Goal: Information Seeking & Learning: Understand process/instructions

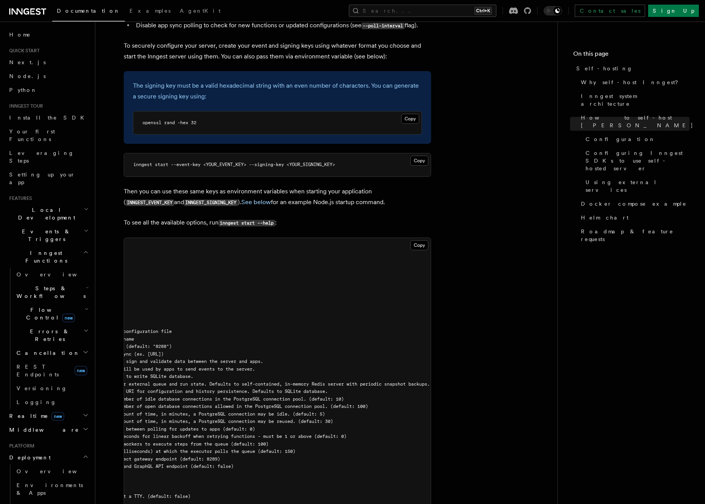
scroll to position [0, 247]
drag, startPoint x: 346, startPoint y: 331, endPoint x: 385, endPoint y: 330, distance: 38.8
click at [386, 330] on pre "$ inngest start --help NAME: inngest start - [Beta] Run Inngest as a single-nod…" at bounding box center [277, 380] width 307 height 285
click at [331, 338] on pre "$ inngest start --help NAME: inngest start - [Beta] Run Inngest as a single-nod…" at bounding box center [277, 380] width 307 height 285
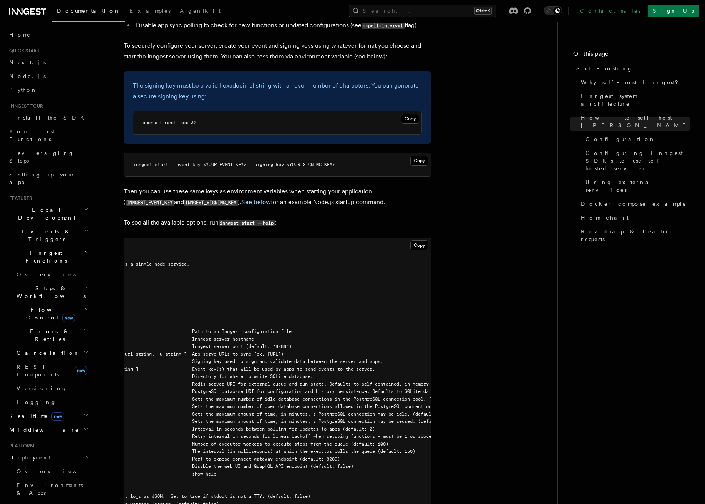
scroll to position [0, 0]
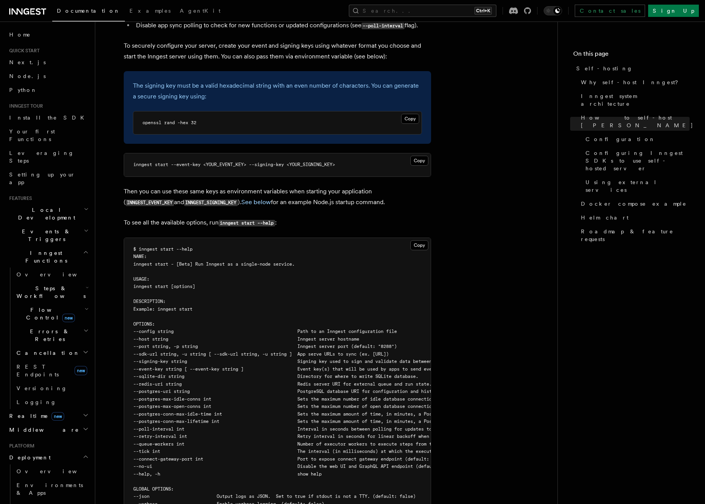
drag, startPoint x: 288, startPoint y: 335, endPoint x: 194, endPoint y: 338, distance: 93.8
click at [126, 338] on pre "$ inngest start --help NAME: inngest start - [Beta] Run Inngest as a single-nod…" at bounding box center [277, 380] width 307 height 285
click at [241, 358] on span "--signing-key string Signing key used to sign and validate data between the ser…" at bounding box center [310, 360] width 355 height 5
click at [370, 351] on span "--sdk-url string, -u string [ --sdk-url string, -u string ] App serve URLs to s…" at bounding box center [260, 353] width 255 height 5
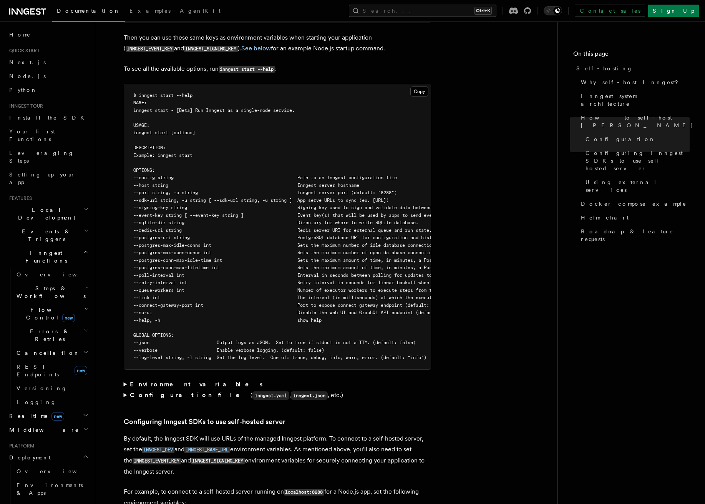
click at [508, 107] on article "Platform Deployment Self-hosting Self-hosting support for Inngest is supported …" at bounding box center [327, 392] width 438 height 3284
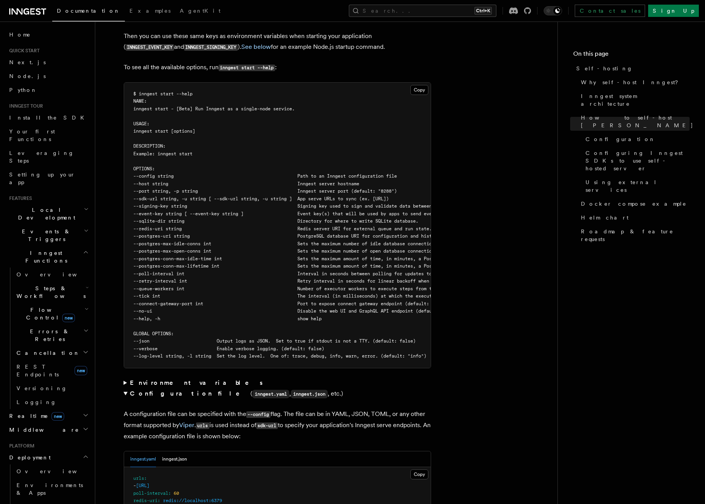
scroll to position [882, 0]
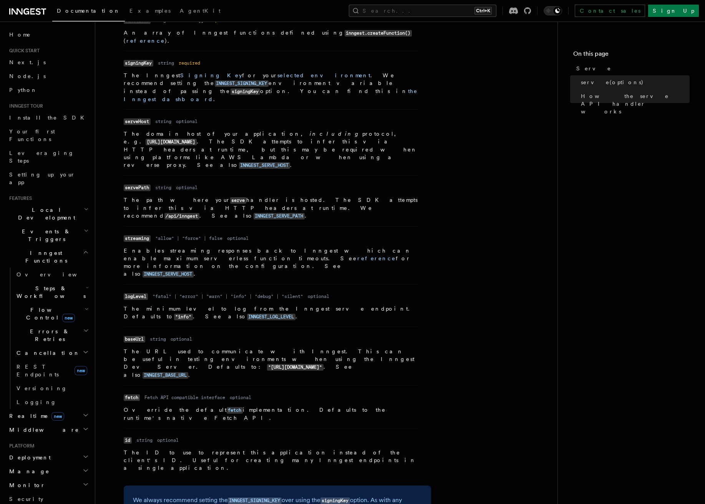
scroll to position [346, 0]
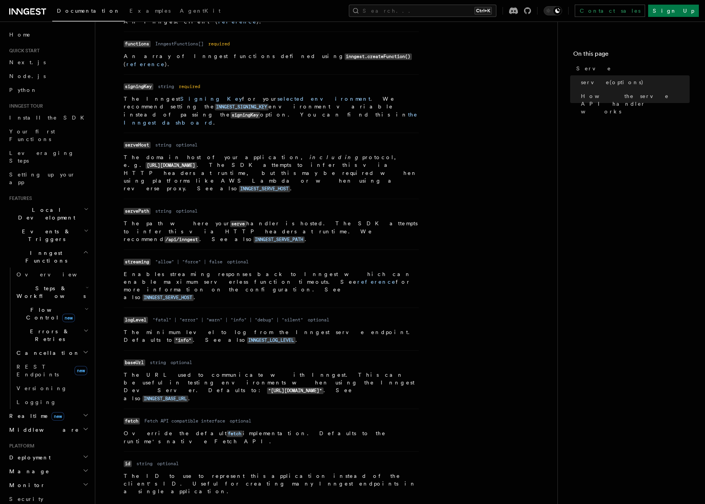
click at [479, 270] on article "References TypeScript SDK Serve Serve The serve() API handler is used to serve …" at bounding box center [327, 257] width 438 height 1138
click at [470, 215] on article "References TypeScript SDK Serve Serve The serve() API handler is used to serve …" at bounding box center [327, 257] width 438 height 1138
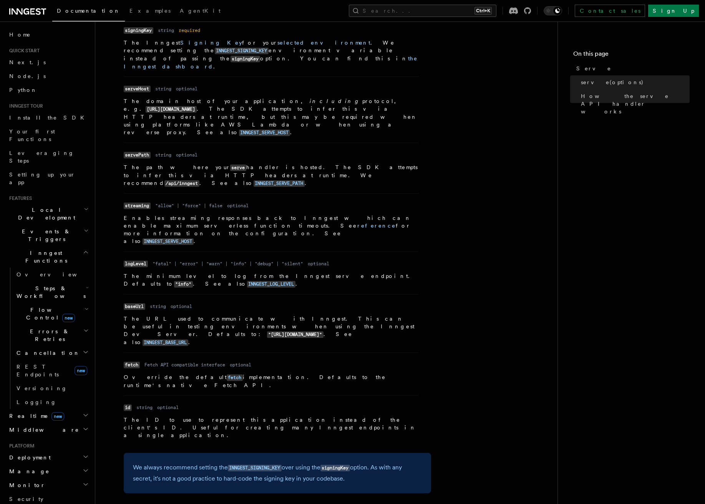
scroll to position [557, 0]
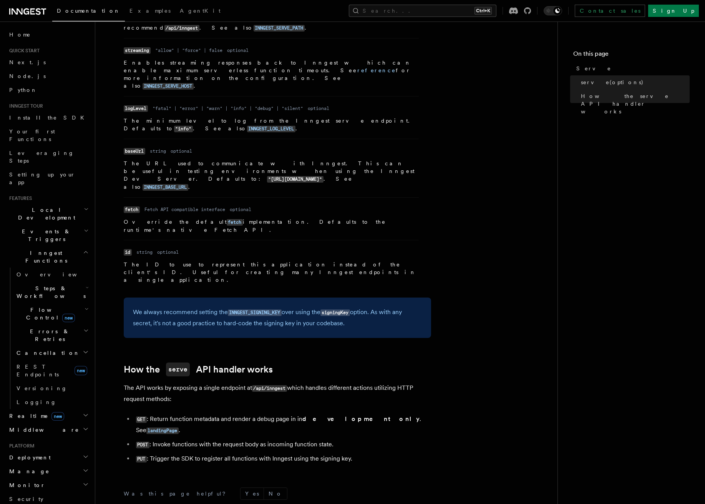
click at [452, 163] on article "References TypeScript SDK Serve Serve The serve() API handler is used to serve …" at bounding box center [327, 46] width 438 height 1138
click at [464, 158] on article "References TypeScript SDK Serve Serve The serve() API handler is used to serve …" at bounding box center [327, 46] width 438 height 1138
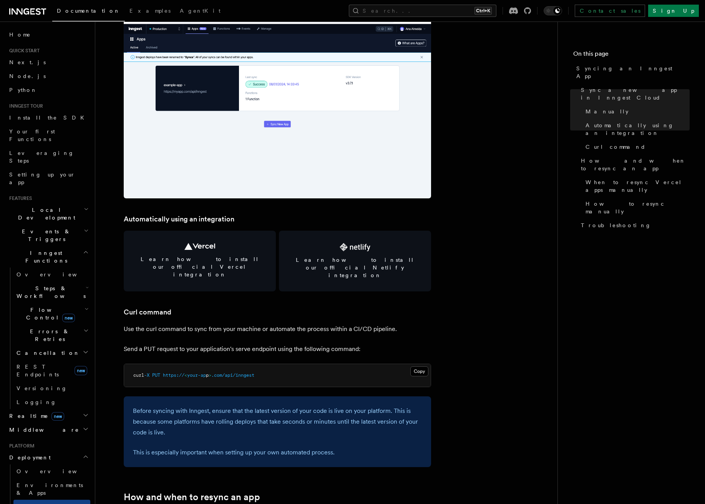
scroll to position [1037, 0]
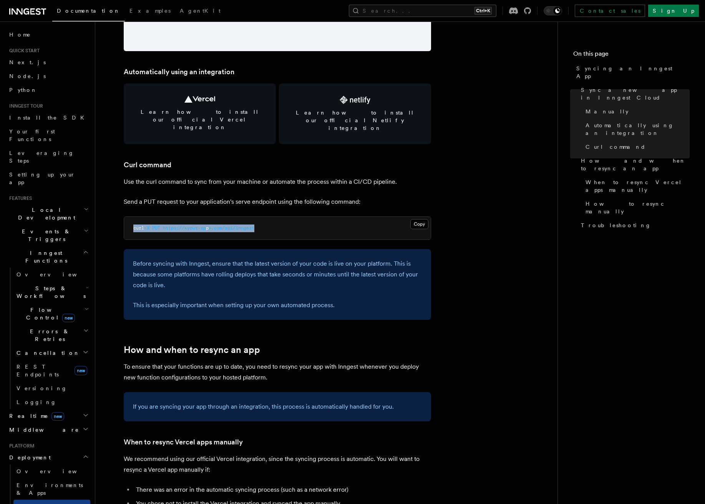
drag, startPoint x: 131, startPoint y: 212, endPoint x: 268, endPoint y: 212, distance: 137.5
click at [268, 217] on pre "curl -X PUT https:// < your-ap p > .com/api/inngest" at bounding box center [277, 228] width 307 height 23
copy span "curl -X PUT https:// < your-ap p > .com/api/inngest"
click at [470, 164] on article "Platform Deployment Syncing an Inngest App After deploying your code to a hosti…" at bounding box center [327, 263] width 438 height 2533
